Goal: Information Seeking & Learning: Learn about a topic

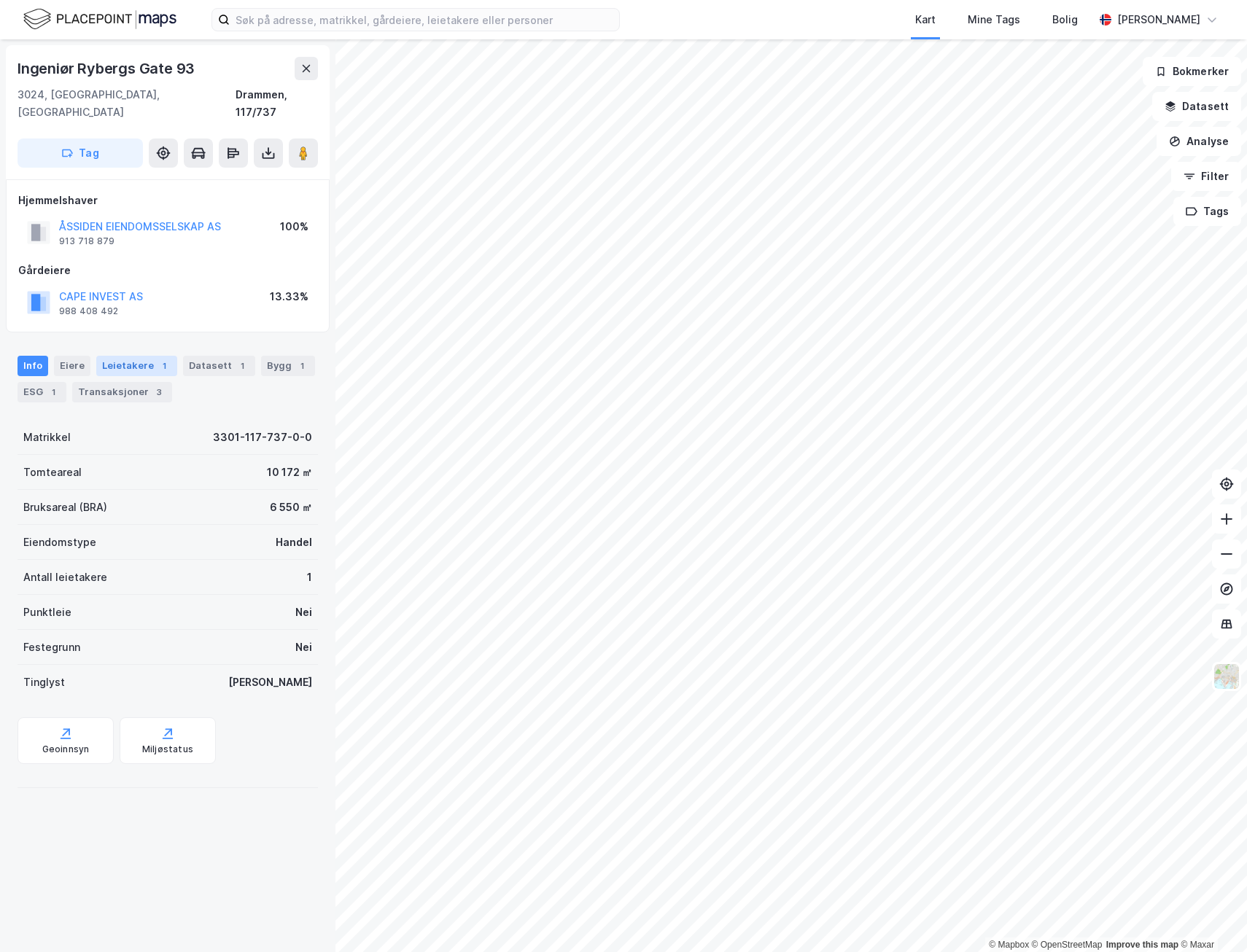
click at [113, 356] on div "Leietakere 1" at bounding box center [136, 366] width 81 height 20
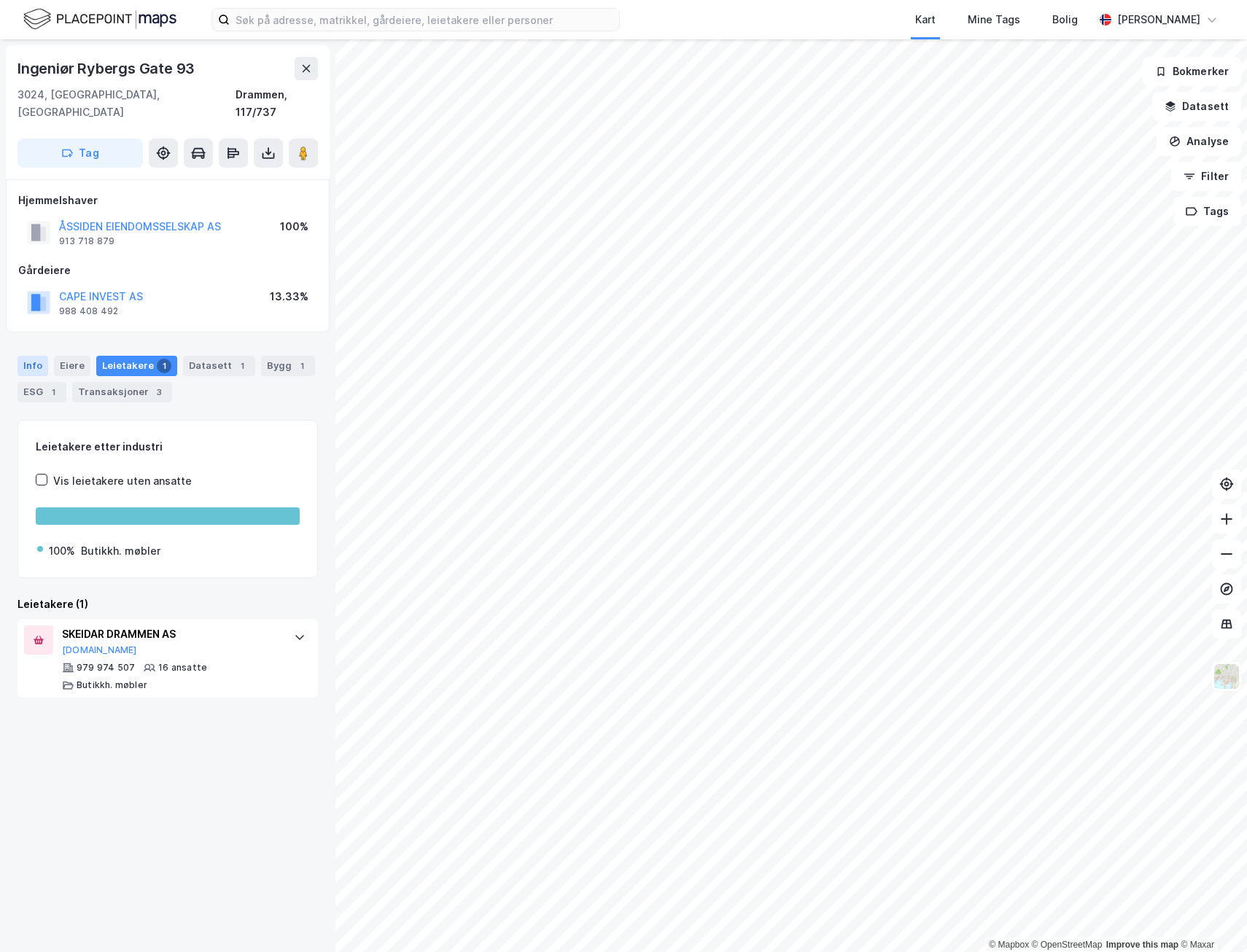
click at [30, 356] on div "Info" at bounding box center [32, 366] width 30 height 20
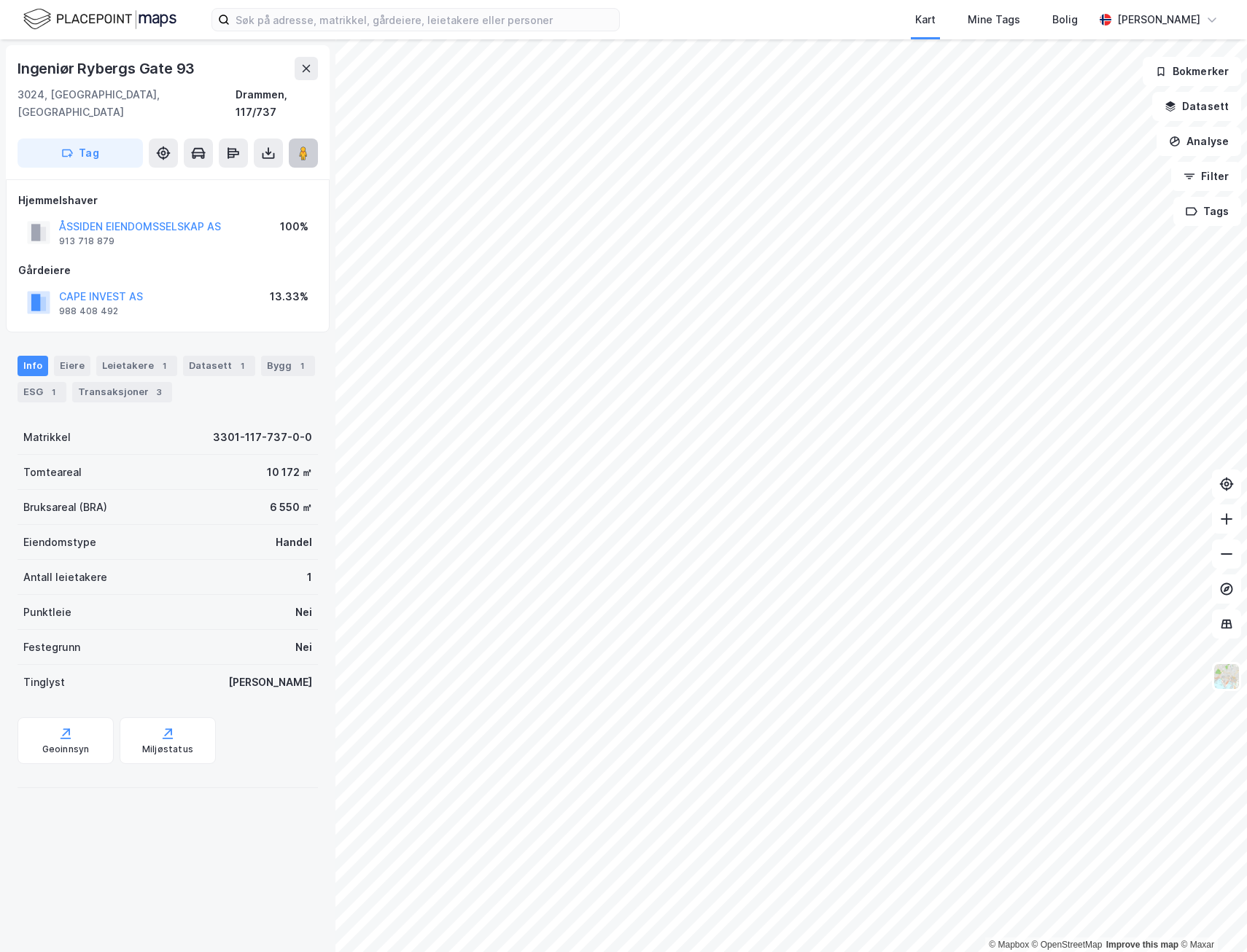
click at [310, 146] on icon at bounding box center [303, 153] width 15 height 15
click at [301, 146] on image at bounding box center [304, 153] width 9 height 15
click at [0, 0] on button "CAPE INVEST AS" at bounding box center [0, 0] width 0 height 0
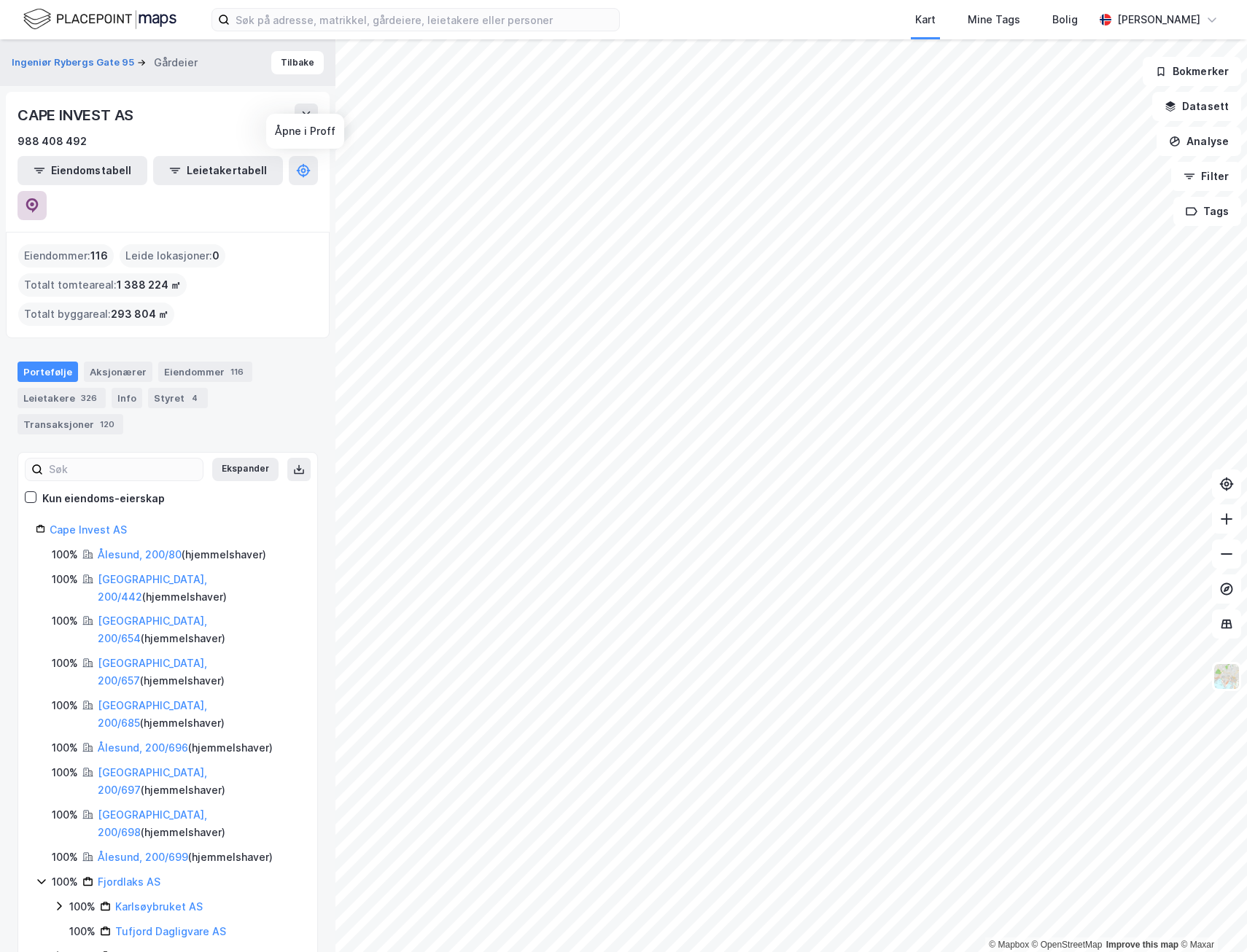
click at [47, 191] on button at bounding box center [32, 206] width 29 height 29
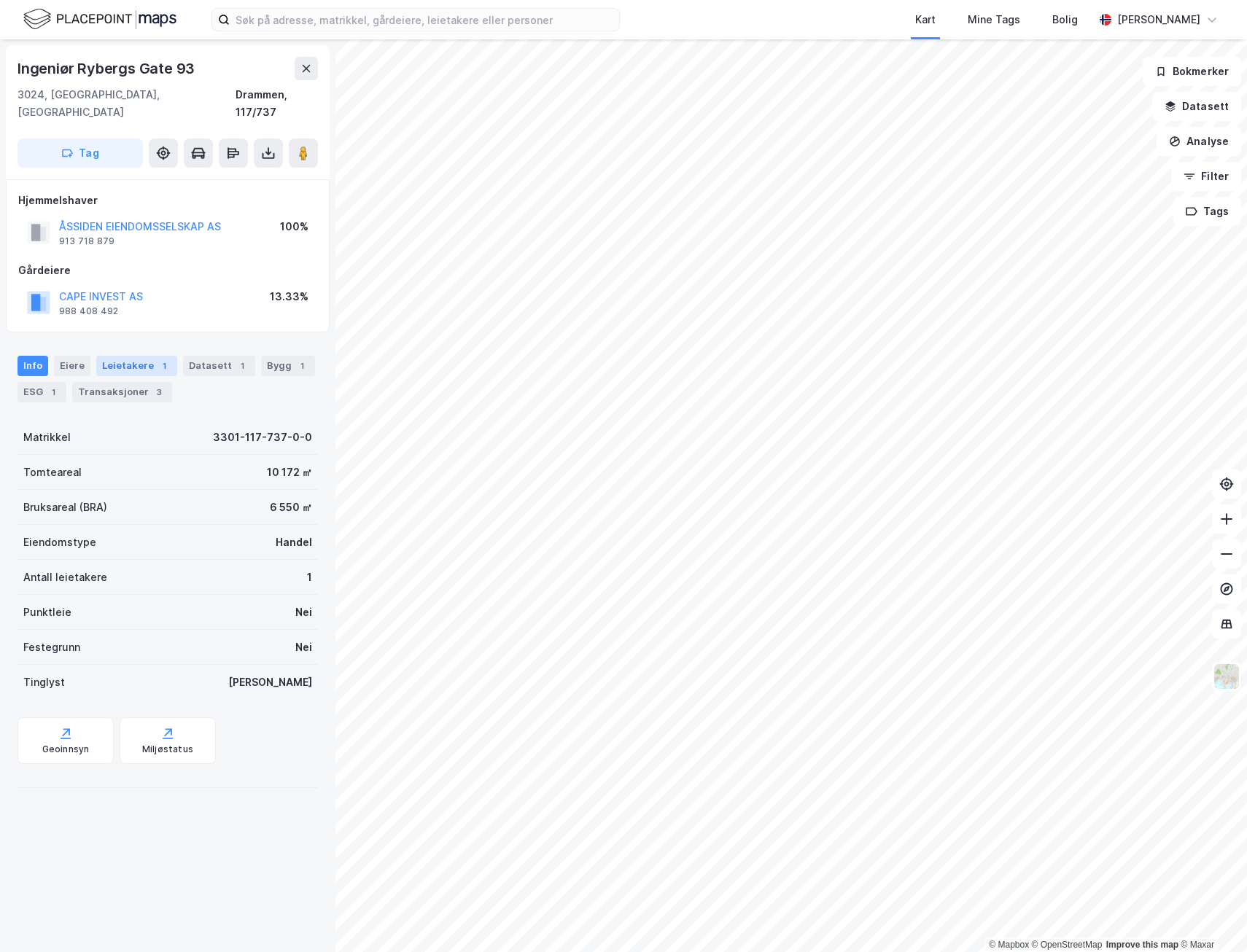
click at [125, 356] on div "Leietakere 1" at bounding box center [136, 366] width 81 height 20
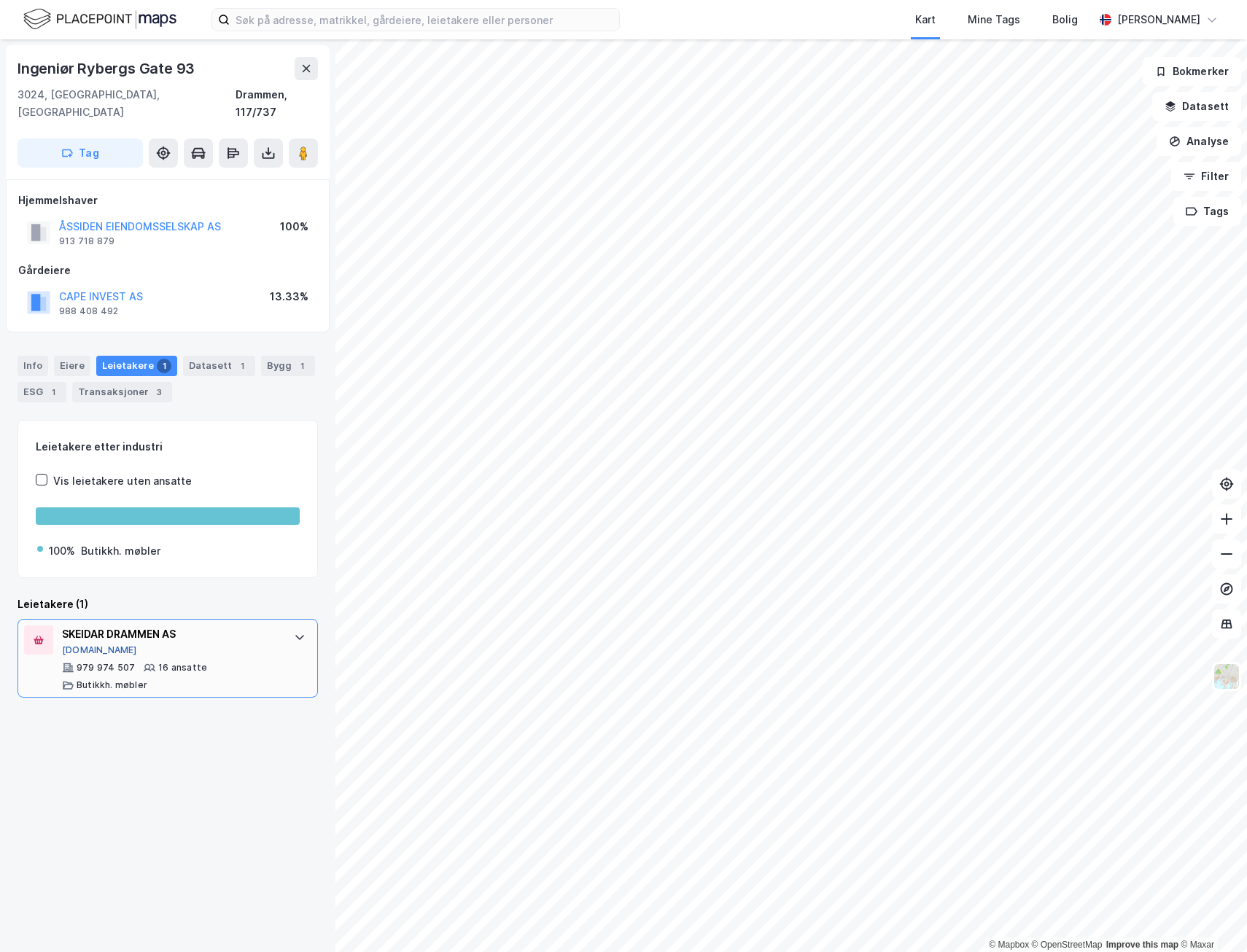
click at [91, 644] on button "[DOMAIN_NAME]" at bounding box center [100, 650] width 75 height 12
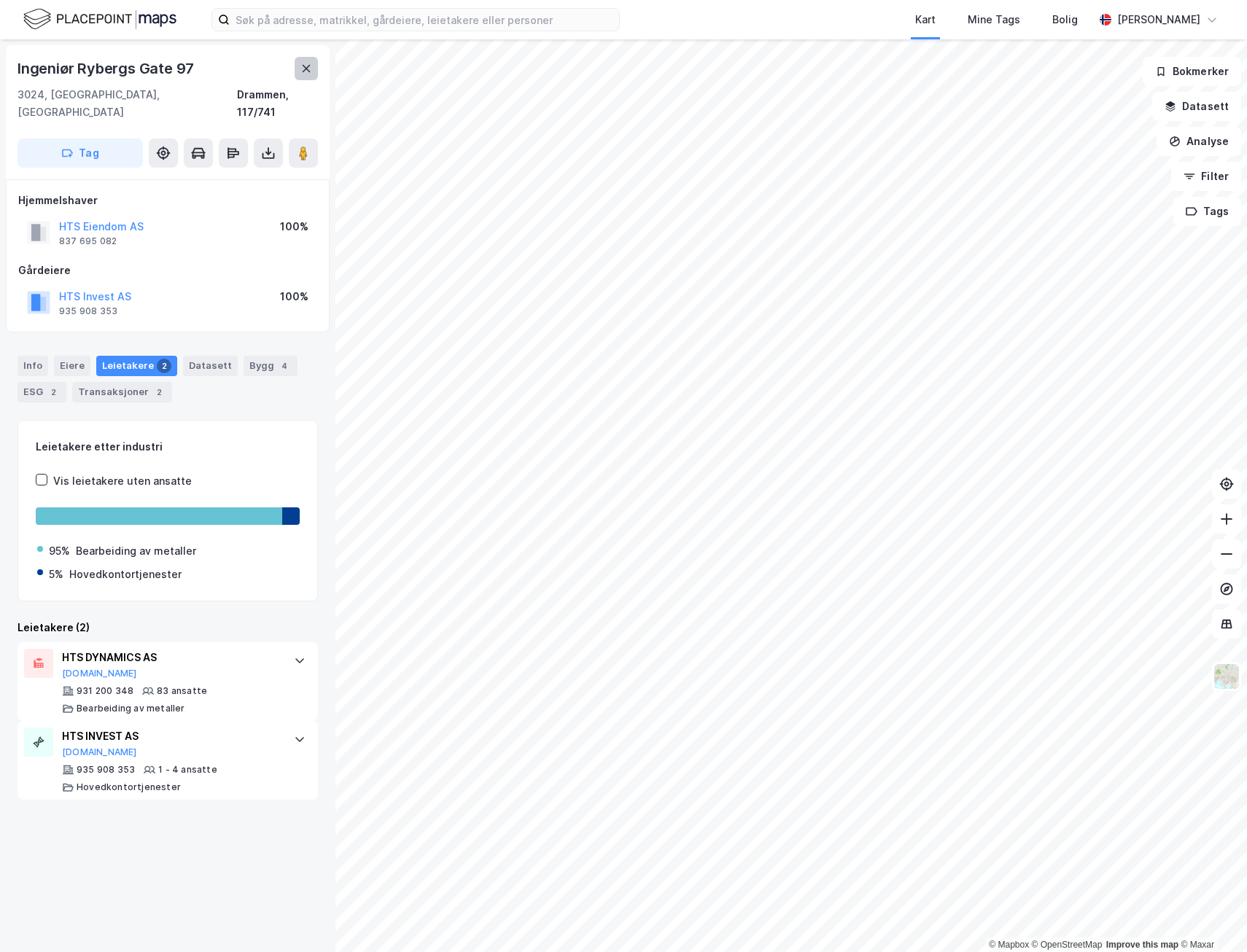
click at [304, 63] on icon at bounding box center [306, 69] width 12 height 12
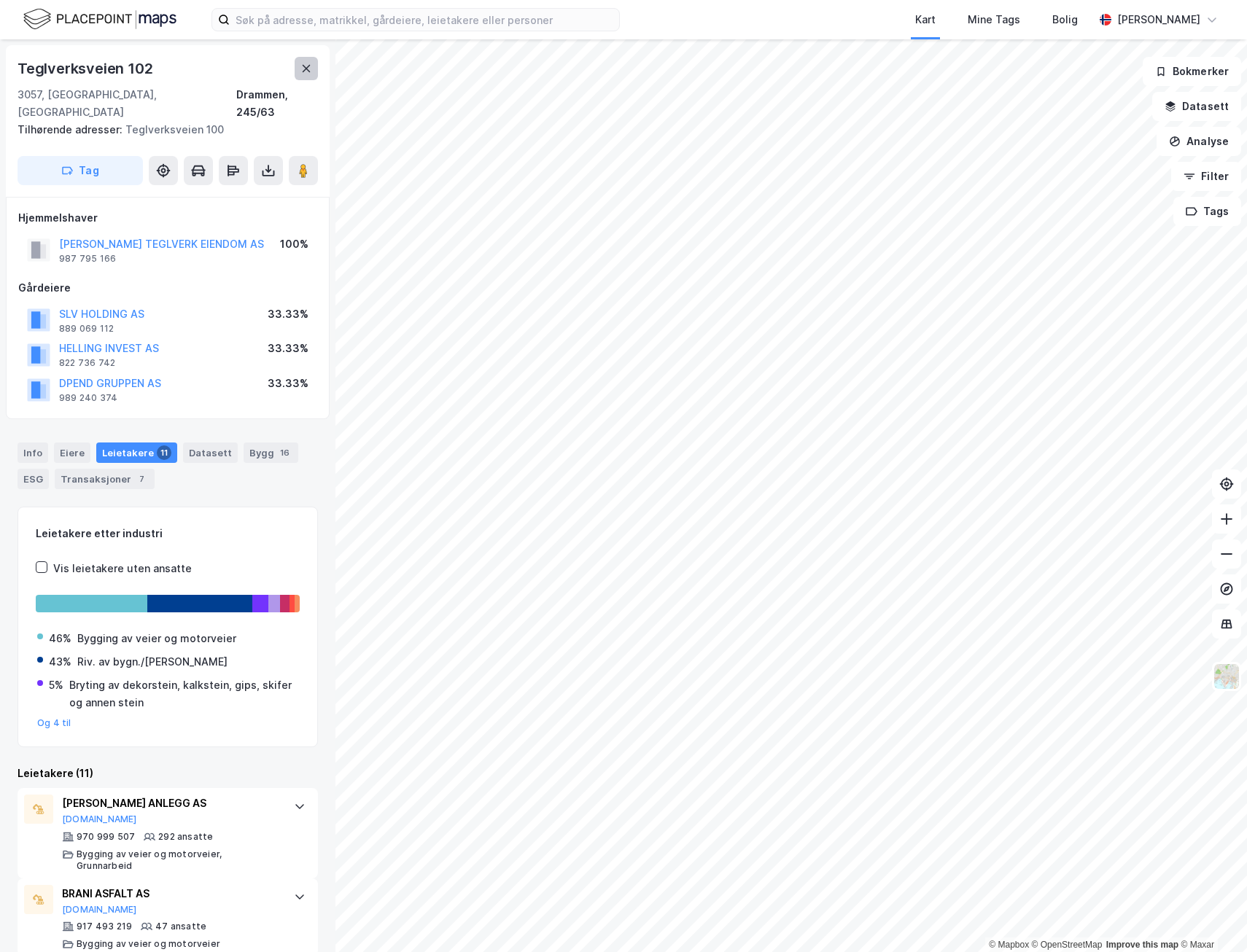
click at [307, 66] on icon at bounding box center [306, 69] width 12 height 12
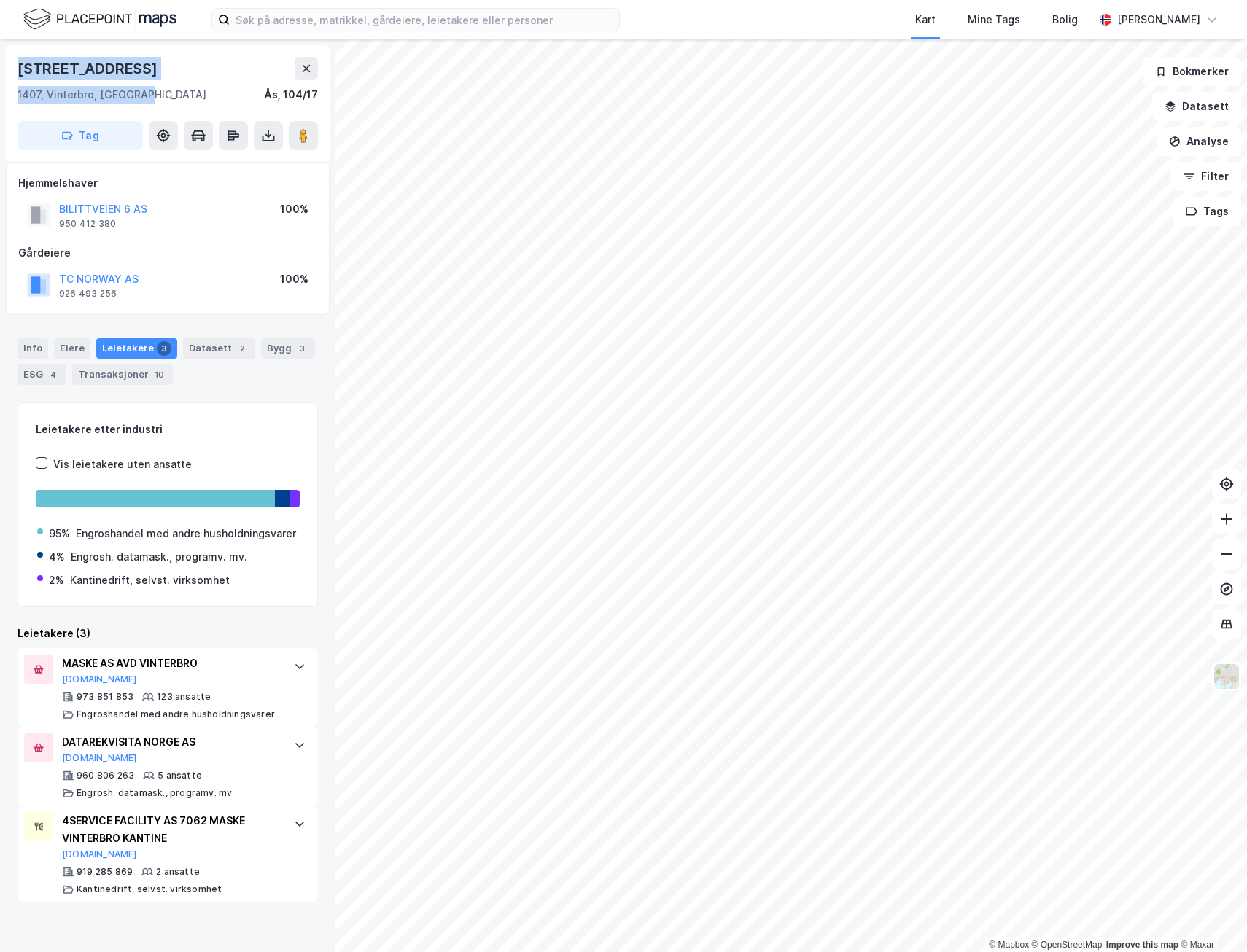
drag, startPoint x: 147, startPoint y: 95, endPoint x: 1, endPoint y: 73, distance: 147.6
click at [1, 73] on div "Bilittveien 6 1407, Vinterbro, [GEOGRAPHIC_DATA], 104/17 Tag Hjemmelshaver BILI…" at bounding box center [168, 495] width 335 height 913
drag, startPoint x: 1, startPoint y: 73, endPoint x: 202, endPoint y: 81, distance: 201.2
click at [206, 80] on div "[STREET_ADDRESS]" at bounding box center [168, 68] width 300 height 23
click at [23, 70] on div "[STREET_ADDRESS]" at bounding box center [89, 68] width 143 height 23
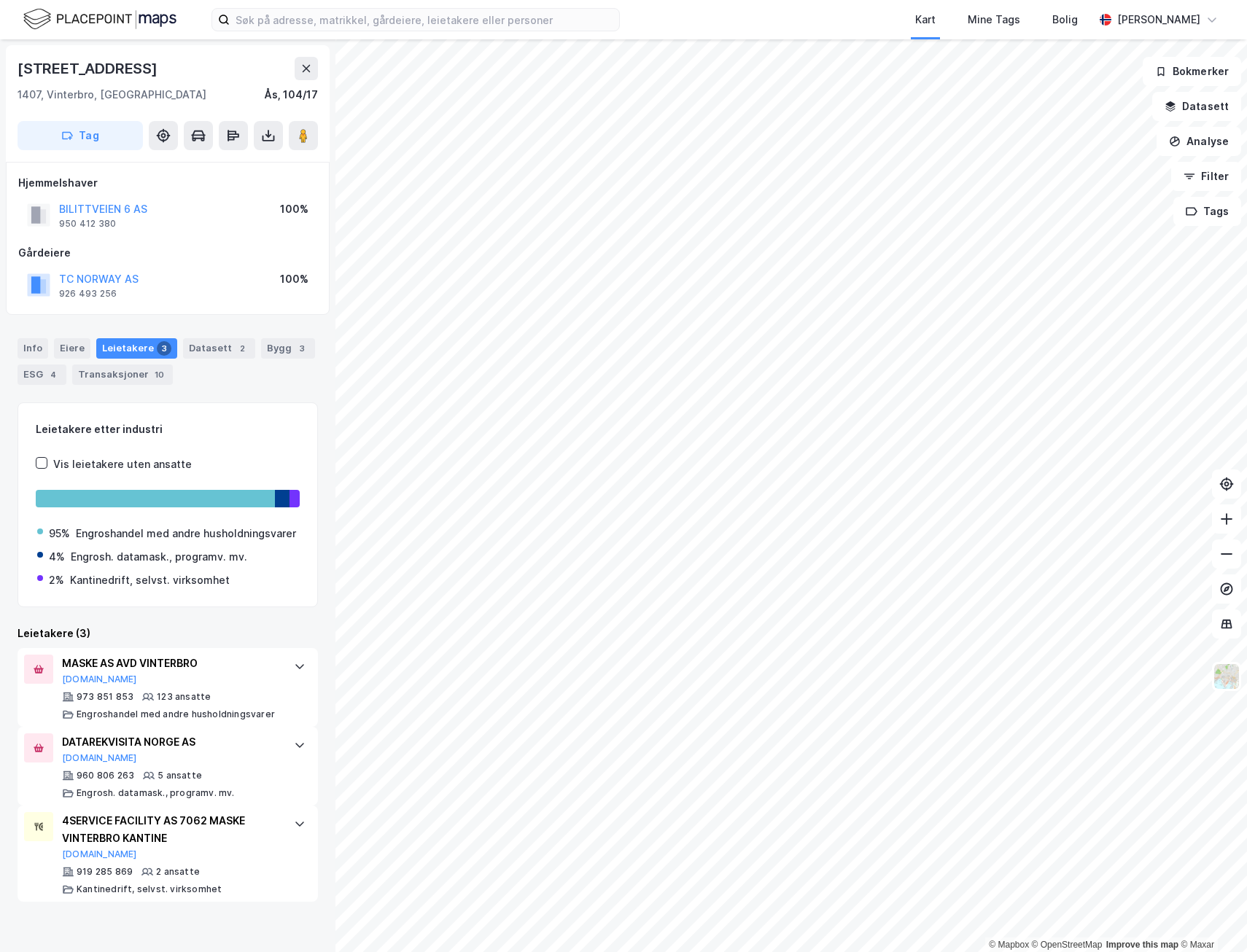
click at [23, 70] on div "[STREET_ADDRESS]" at bounding box center [89, 68] width 143 height 23
copy div "[STREET_ADDRESS]"
click at [30, 352] on div "Info" at bounding box center [32, 349] width 30 height 20
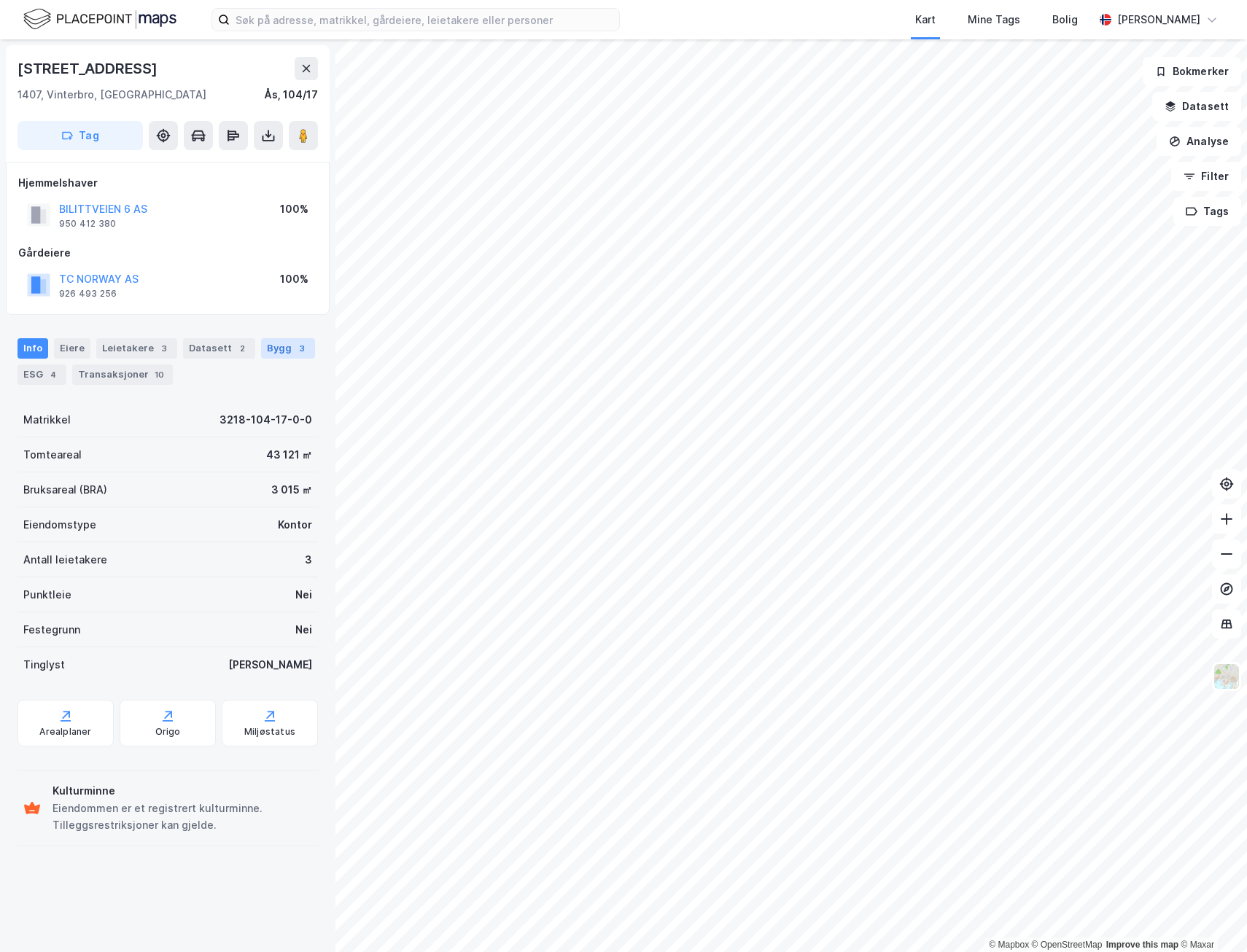
click at [295, 349] on div "3" at bounding box center [302, 349] width 15 height 15
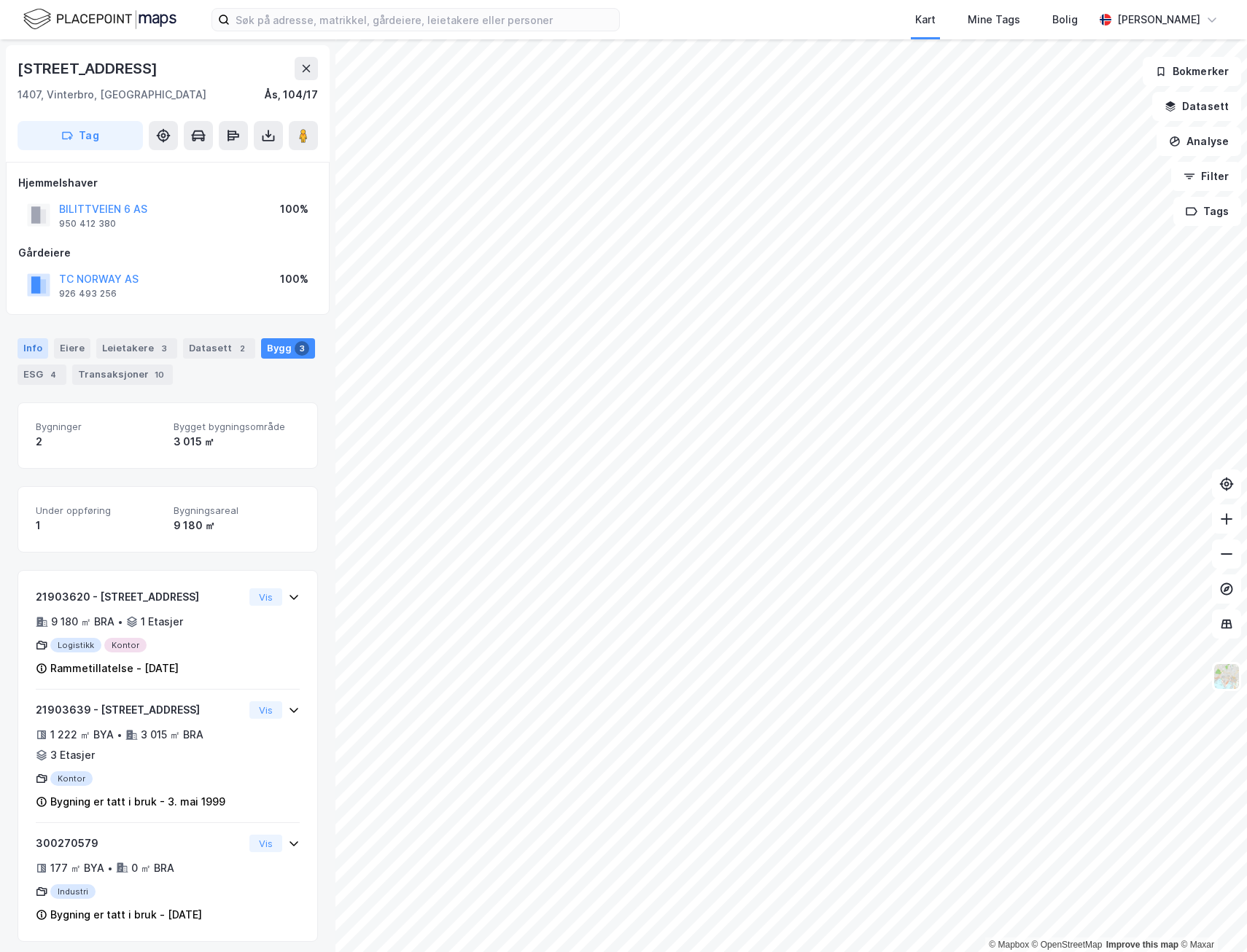
click at [27, 346] on div "Info" at bounding box center [32, 349] width 30 height 20
